Goal: Use online tool/utility: Utilize a website feature to perform a specific function

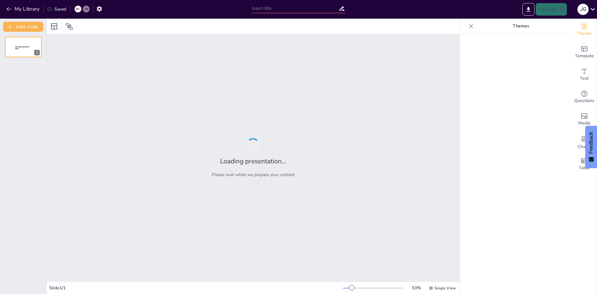
type input "Understanding Marketing: Definitions and Channels"
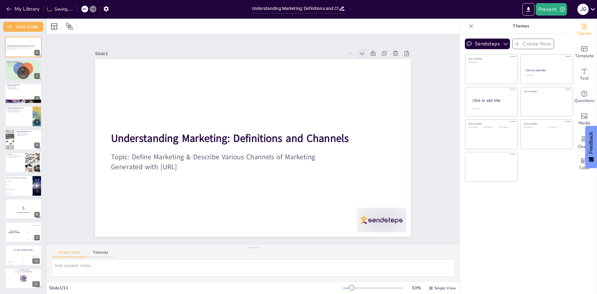
click at [342, 245] on icon at bounding box center [339, 248] width 6 height 6
checkbox input "true"
click at [17, 90] on div at bounding box center [23, 93] width 37 height 21
type textarea "Marketing is a significant driver of business growth. It helps companies reach …"
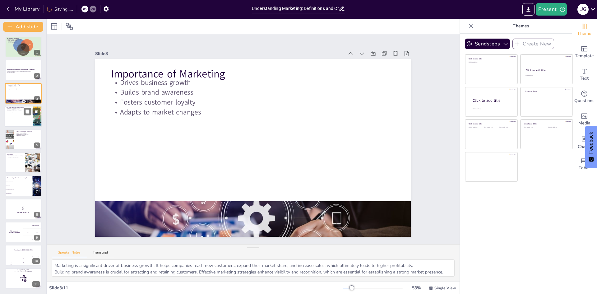
checkbox input "true"
click at [16, 118] on div at bounding box center [23, 116] width 37 height 21
type textarea "Marketing channels serve as vital conduits for delivering products and services…"
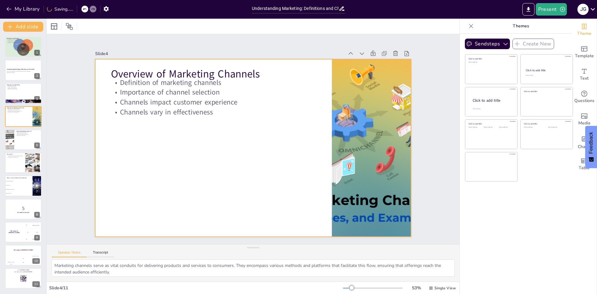
checkbox input "true"
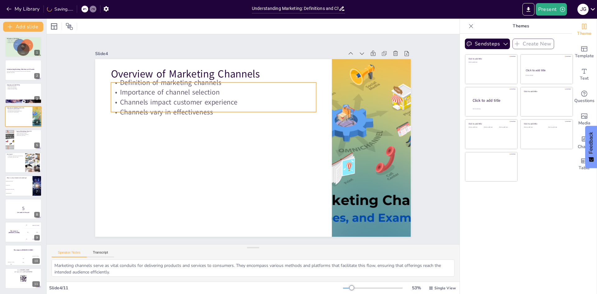
checkbox input "true"
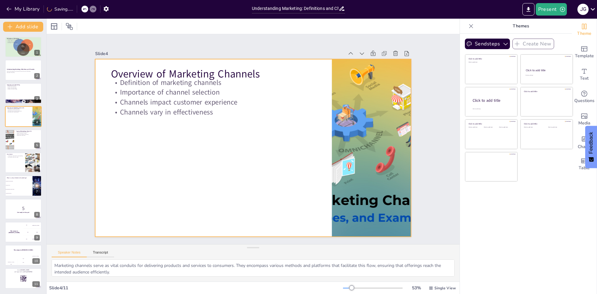
checkbox input "true"
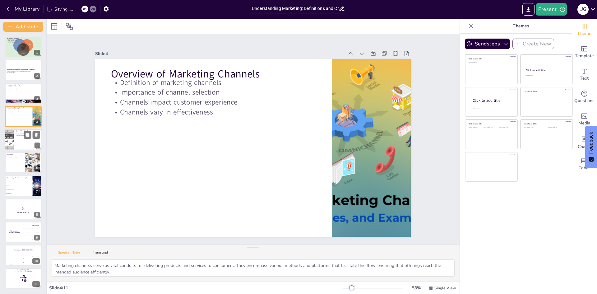
checkbox input "true"
click at [18, 144] on div at bounding box center [23, 139] width 37 height 21
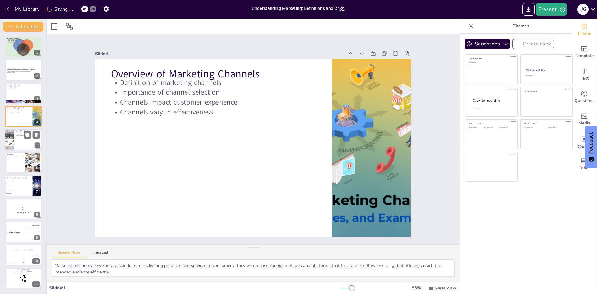
type textarea "Traditional marketing channels, such as TV and radio, have been used for many y…"
checkbox input "true"
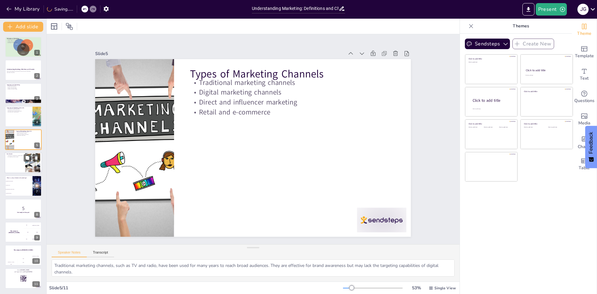
checkbox input "true"
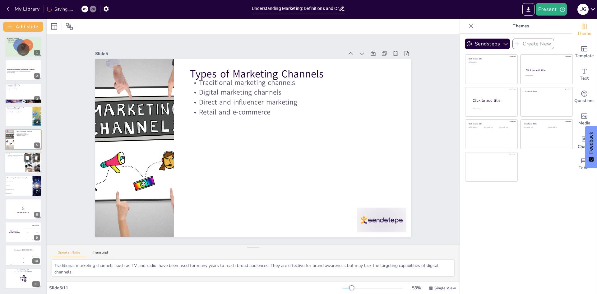
checkbox input "true"
click at [21, 160] on div at bounding box center [23, 162] width 37 height 21
checkbox input "true"
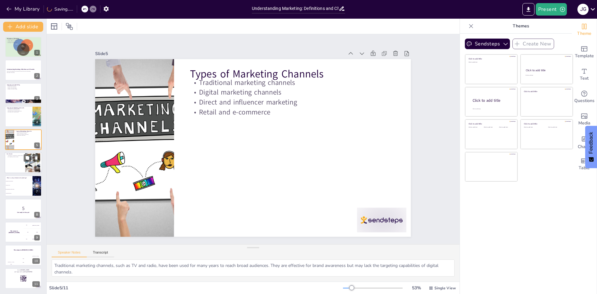
checkbox input "true"
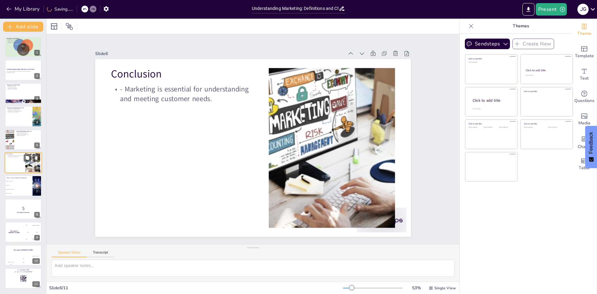
checkbox input "true"
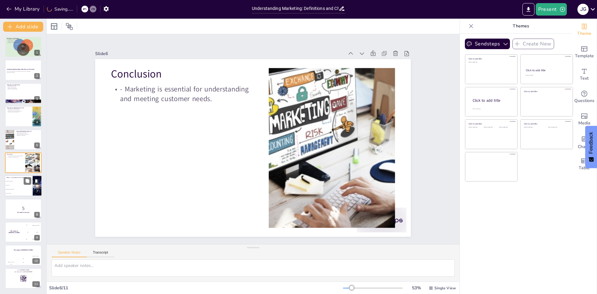
checkbox input "true"
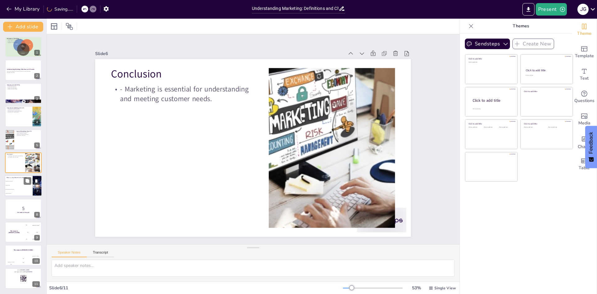
click at [20, 179] on li "Building brand awareness" at bounding box center [19, 181] width 28 height 4
type textarea "The correct answer is "Understanding customer needs," as discussed in the Defin…"
checkbox input "true"
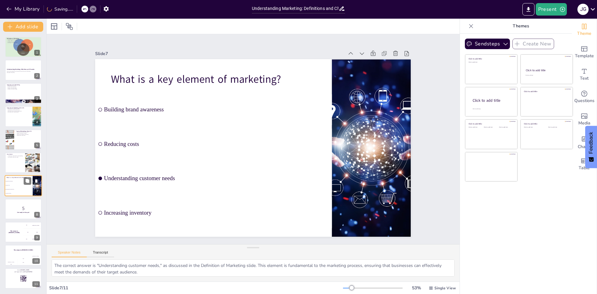
checkbox input "true"
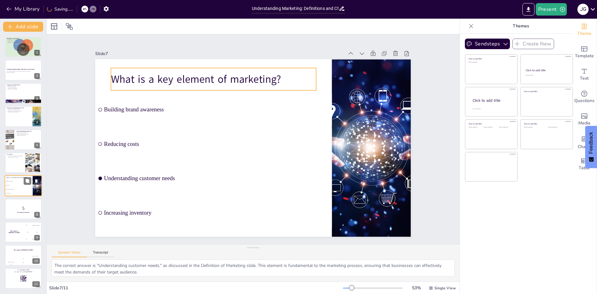
checkbox input "true"
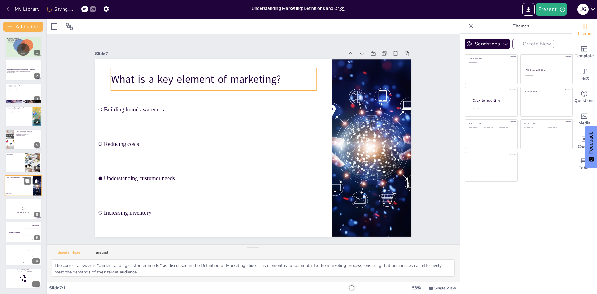
checkbox input "true"
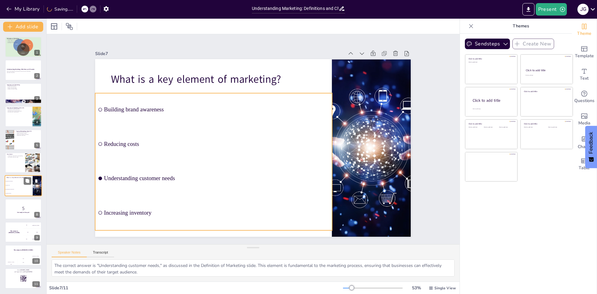
checkbox input "true"
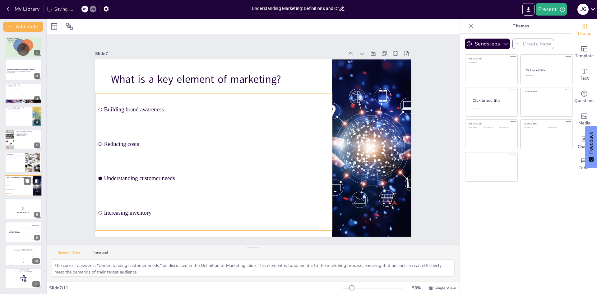
checkbox input "true"
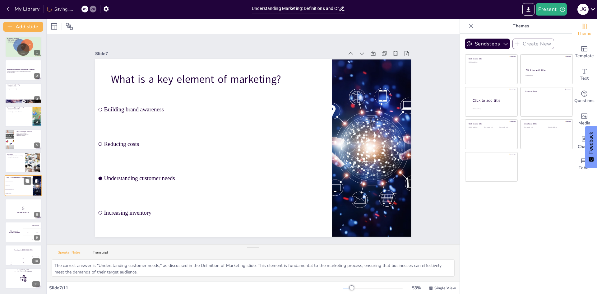
checkbox input "true"
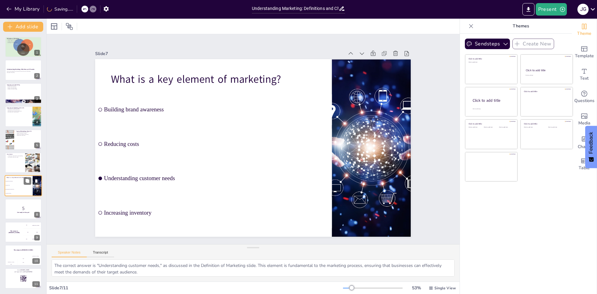
checkbox input "true"
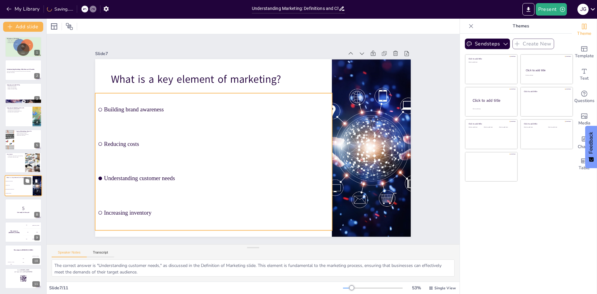
click at [21, 192] on li "Increasing inventory" at bounding box center [19, 193] width 28 height 4
checkbox input "true"
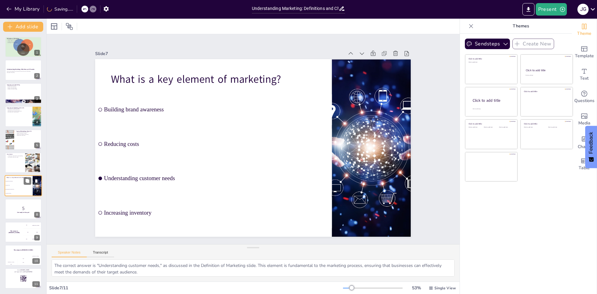
checkbox input "true"
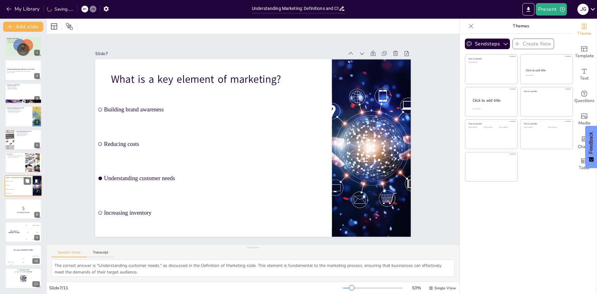
checkbox input "true"
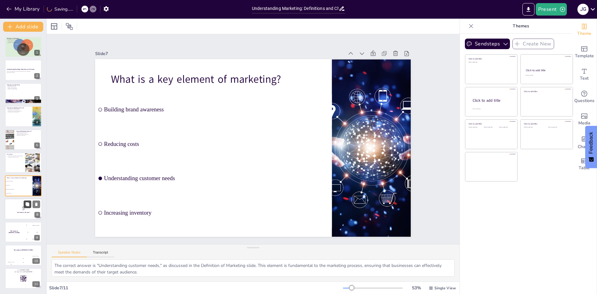
checkbox input "true"
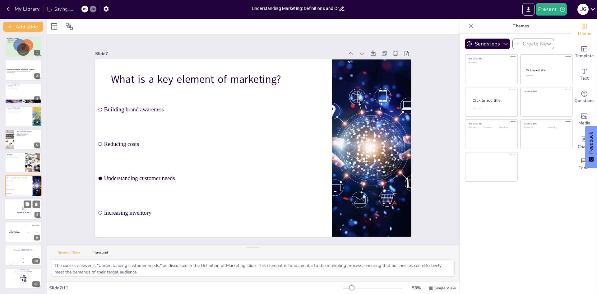
checkbox input "true"
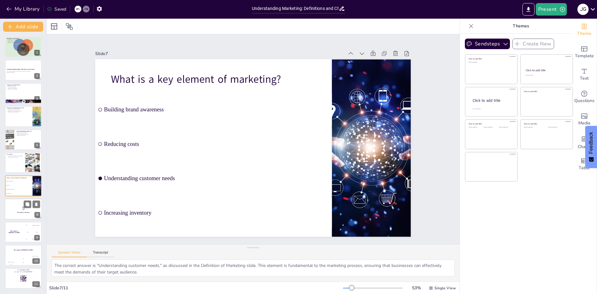
checkbox input "true"
click at [16, 216] on div at bounding box center [23, 208] width 37 height 21
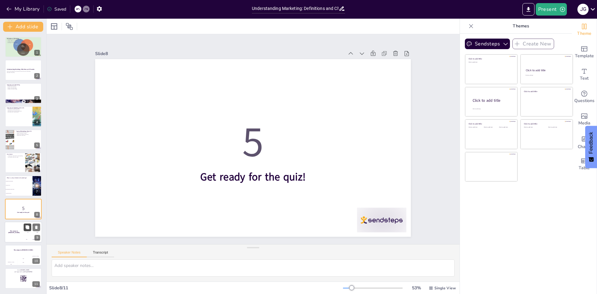
click at [25, 225] on button at bounding box center [27, 226] width 7 height 7
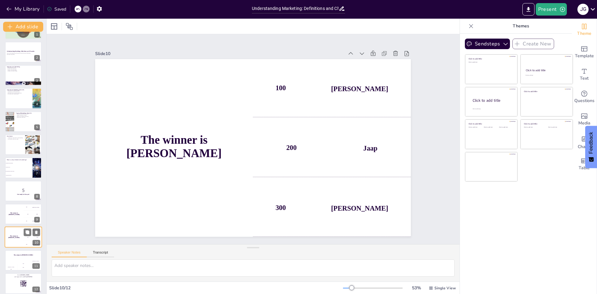
scroll to position [23, 0]
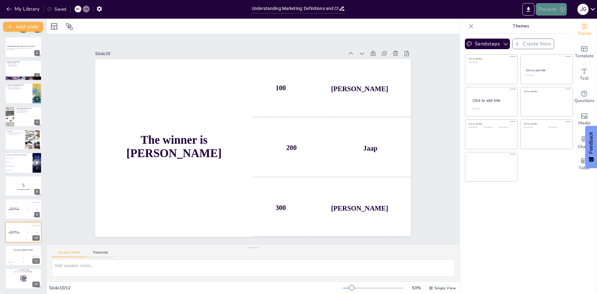
click at [551, 12] on button "Present" at bounding box center [550, 9] width 31 height 12
click at [548, 24] on li "Preview presentation" at bounding box center [560, 23] width 49 height 10
checkbox input "true"
